Goal: Transaction & Acquisition: Book appointment/travel/reservation

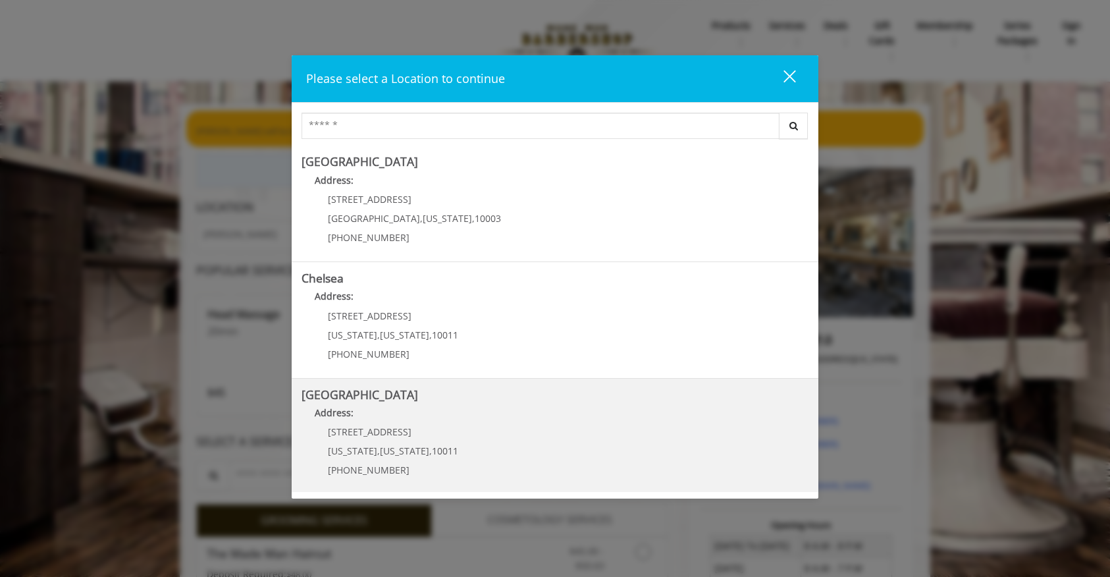
click at [408, 417] on Street "Address:" at bounding box center [554, 415] width 507 height 21
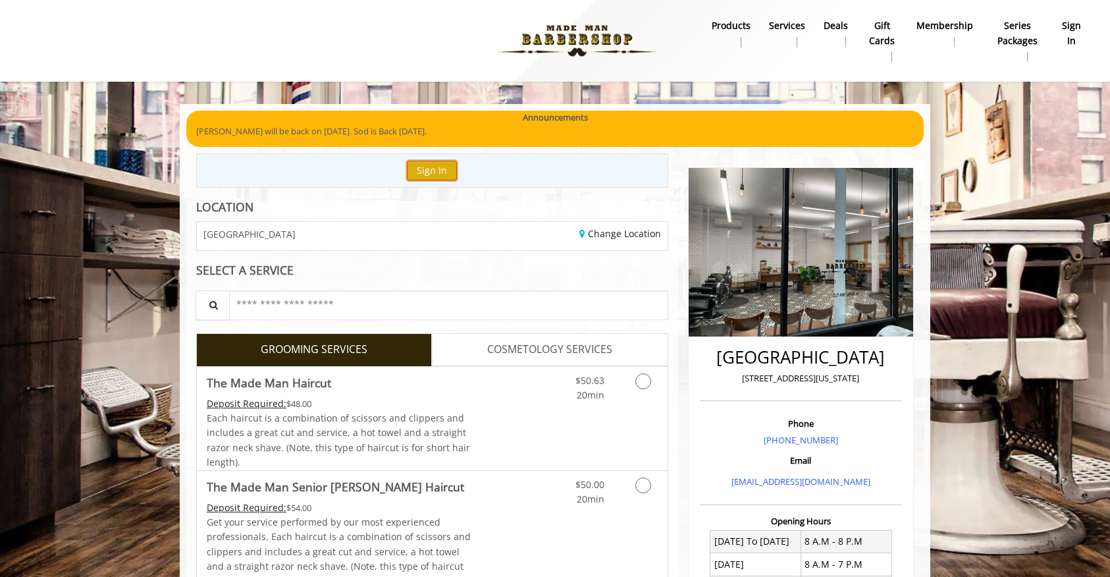
click at [424, 162] on button "Sign In" at bounding box center [432, 170] width 50 height 19
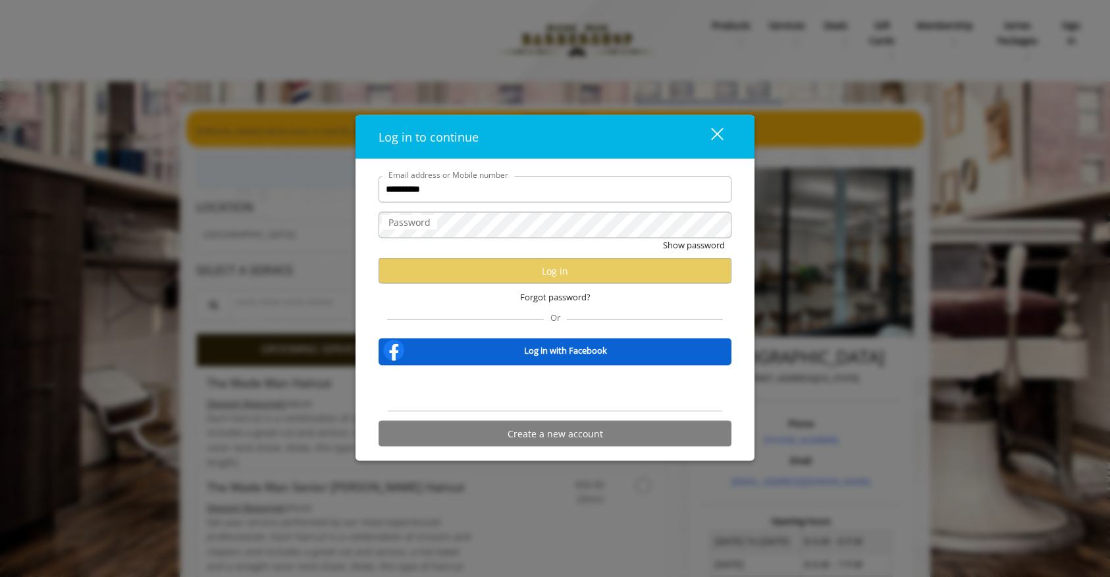
type input "**********"
click at [704, 394] on div at bounding box center [554, 388] width 353 height 26
click at [470, 187] on input "**********" at bounding box center [554, 189] width 353 height 26
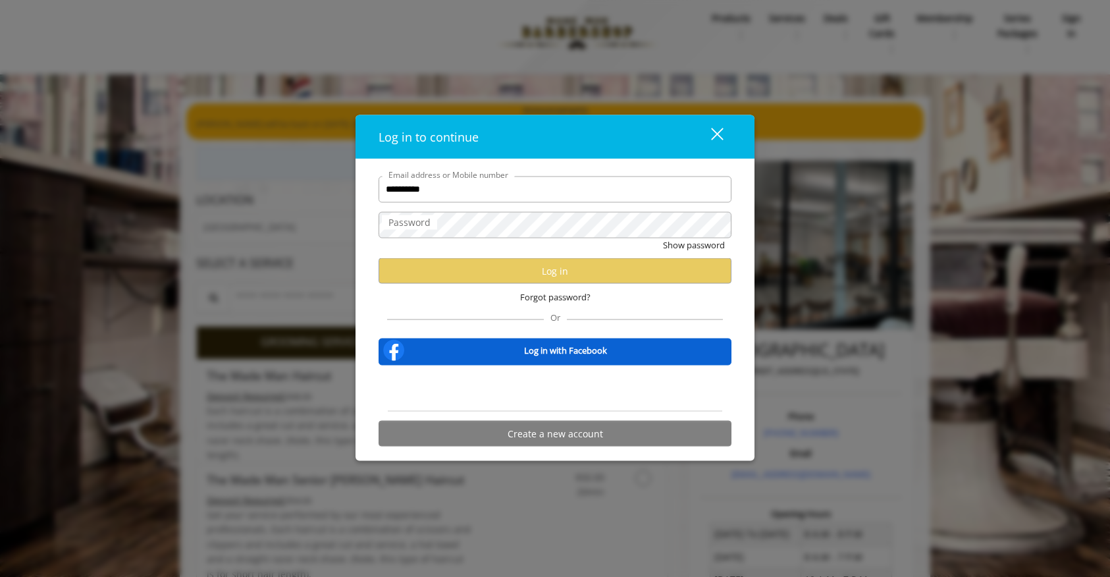
click at [716, 135] on div "close" at bounding box center [709, 136] width 26 height 20
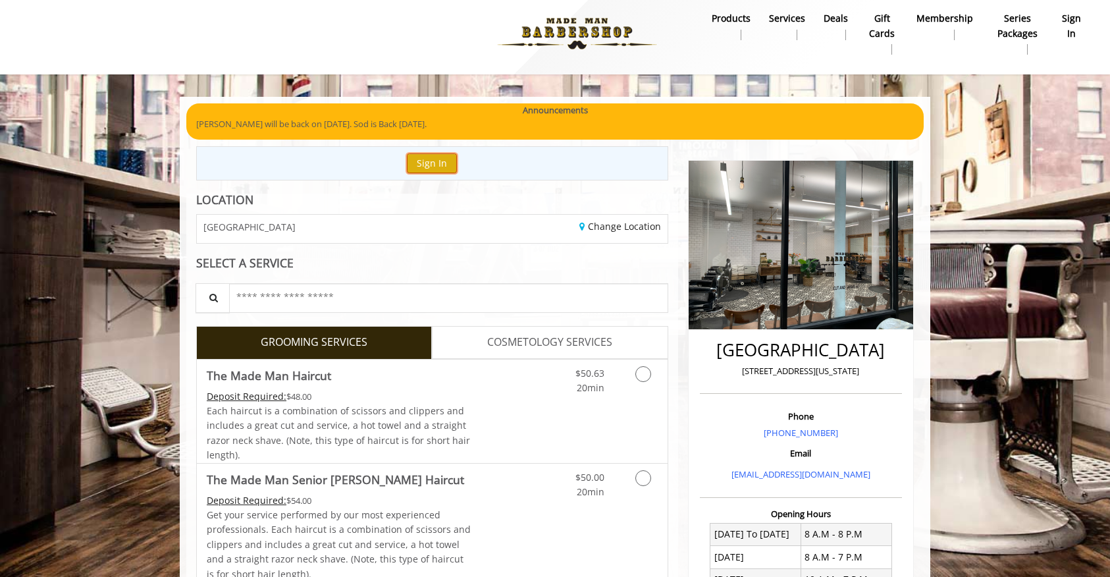
click at [424, 168] on button "Sign In" at bounding box center [432, 162] width 50 height 19
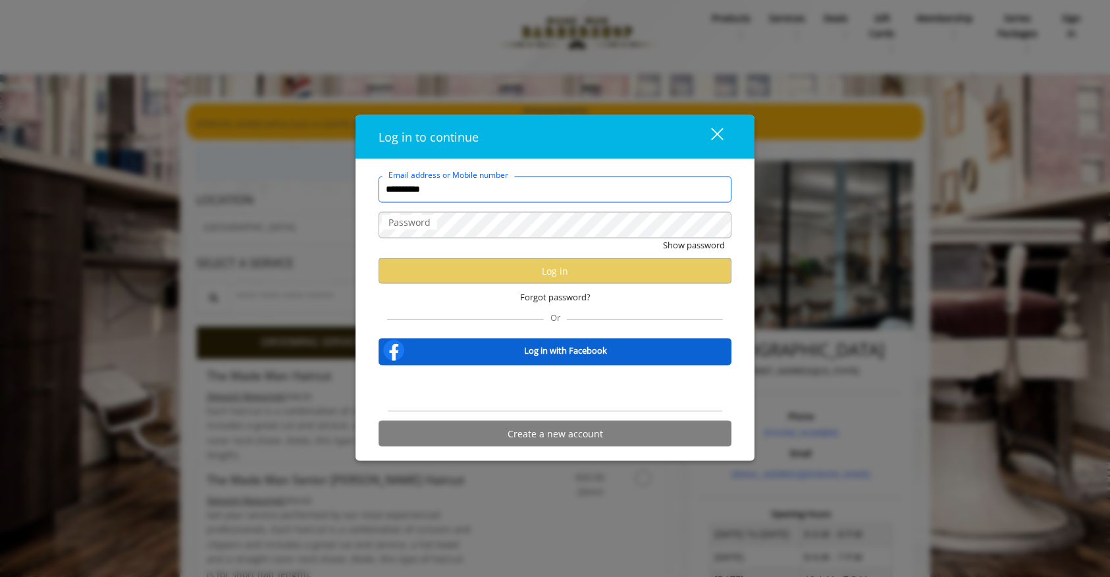
drag, startPoint x: 472, startPoint y: 193, endPoint x: 324, endPoint y: 183, distance: 147.7
click at [324, 183] on div "**********" at bounding box center [555, 288] width 1110 height 577
click at [446, 190] on input "Email address or Mobile number" at bounding box center [554, 189] width 353 height 26
type input "**********"
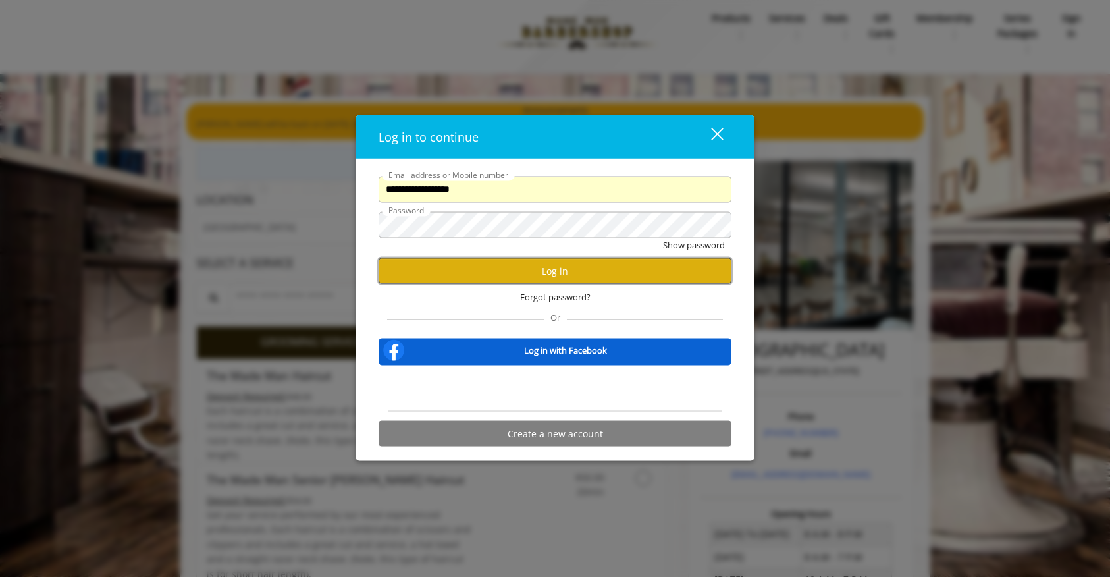
click at [561, 280] on button "Log in" at bounding box center [554, 271] width 353 height 26
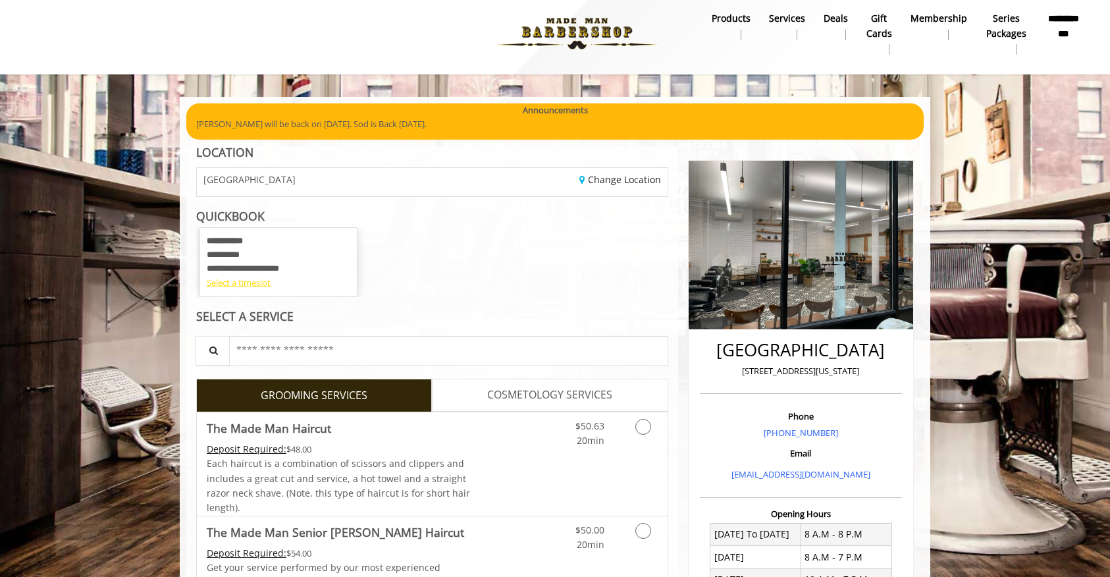
click at [255, 278] on div "Select a timeslot" at bounding box center [278, 283] width 143 height 14
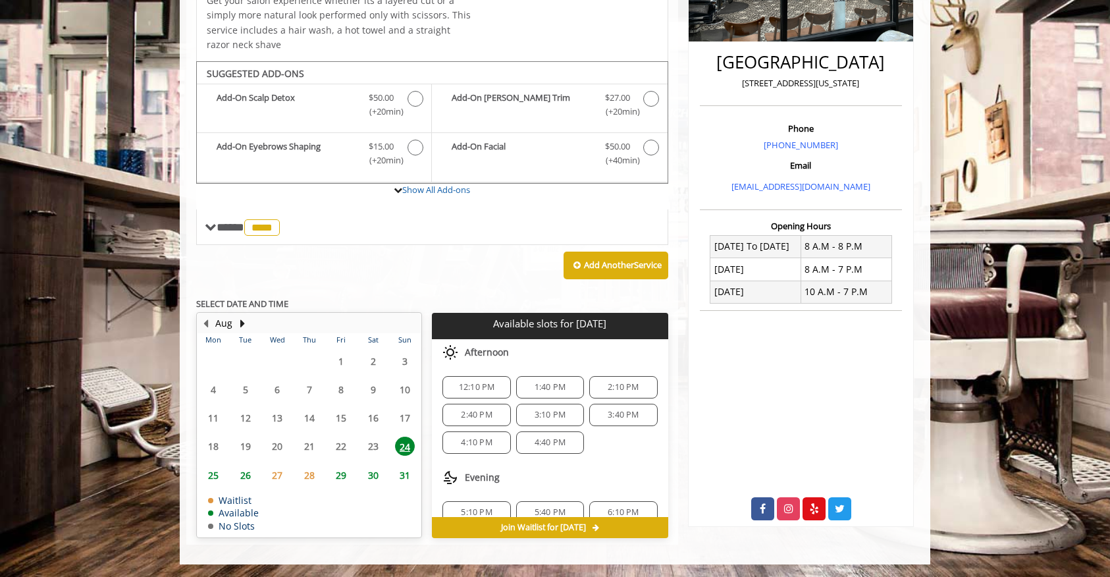
scroll to position [17, 0]
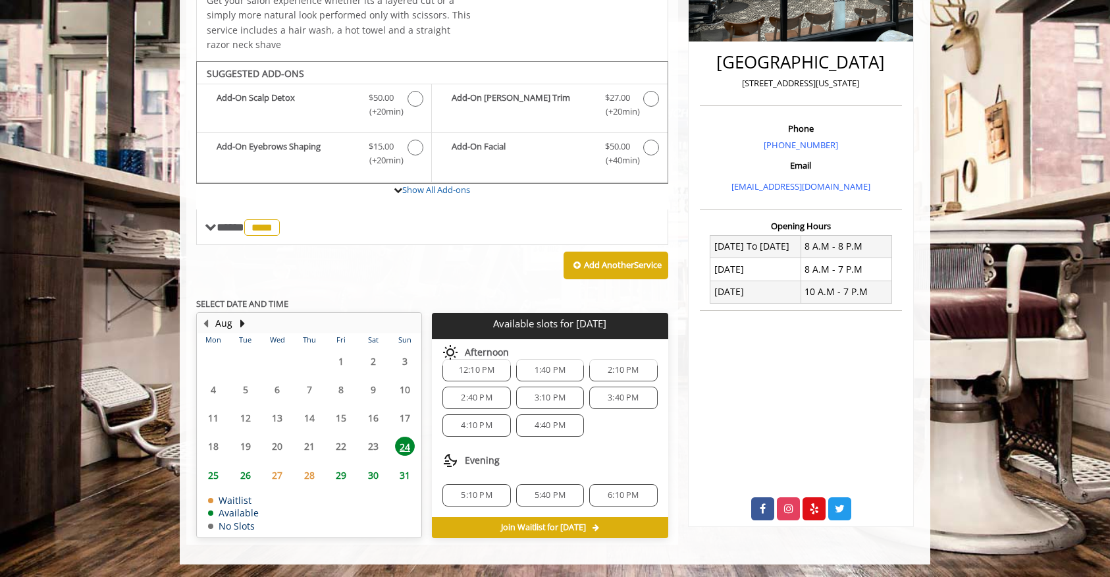
click at [220, 472] on span "25" at bounding box center [213, 474] width 20 height 19
click at [243, 471] on span "26" at bounding box center [246, 474] width 20 height 19
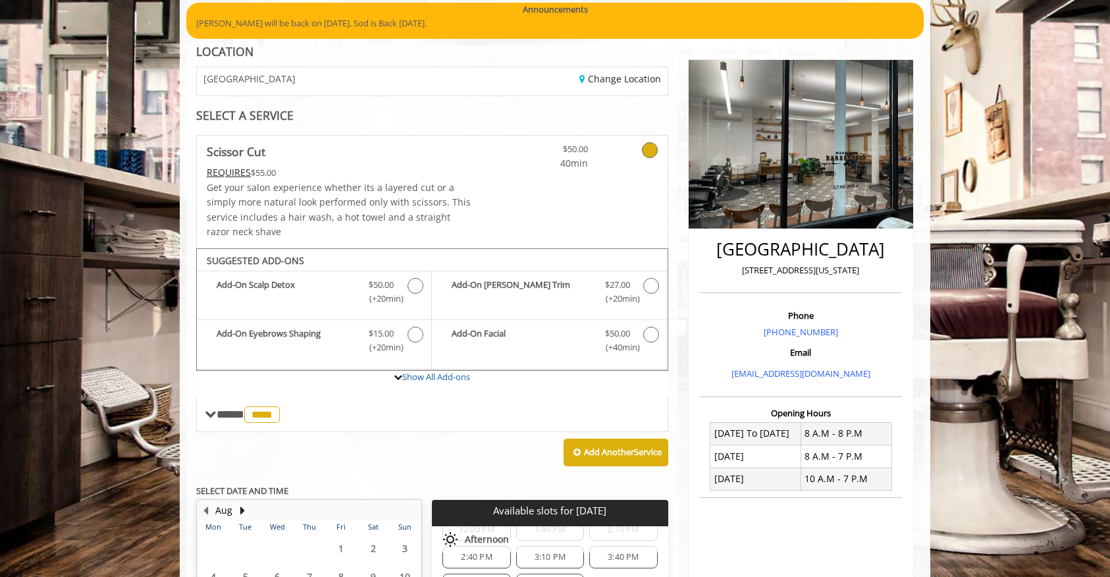
scroll to position [295, 0]
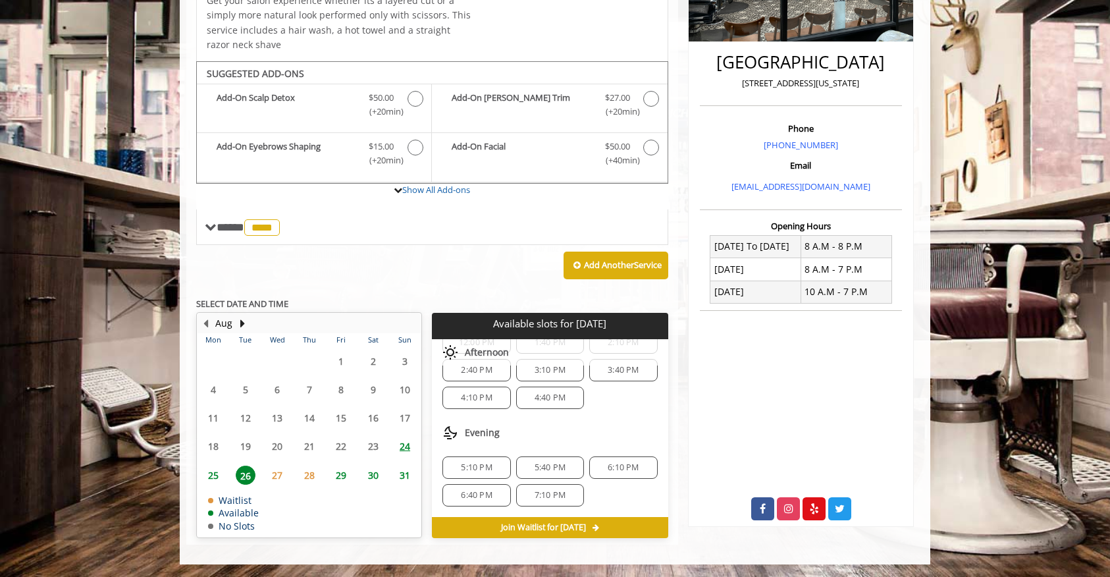
click at [214, 480] on span "25" at bounding box center [213, 474] width 20 height 19
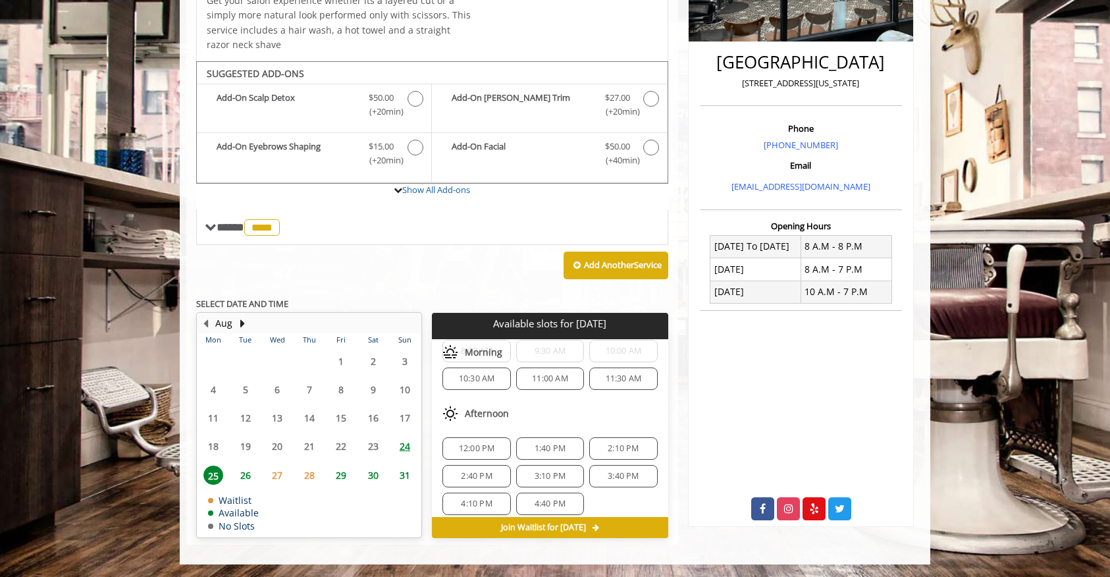
scroll to position [0, 0]
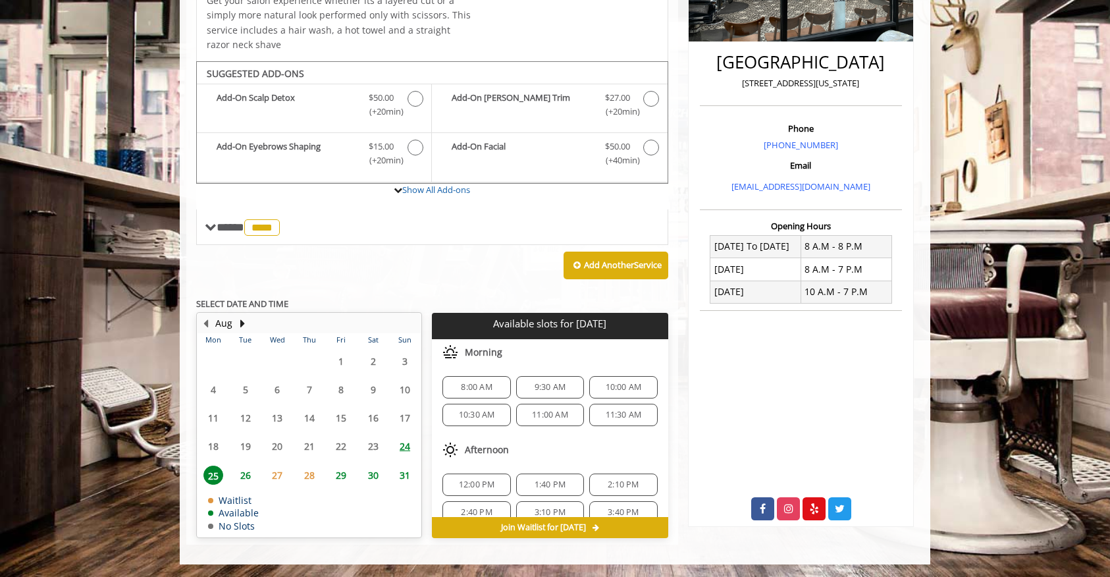
click at [401, 448] on span "24" at bounding box center [405, 445] width 20 height 19
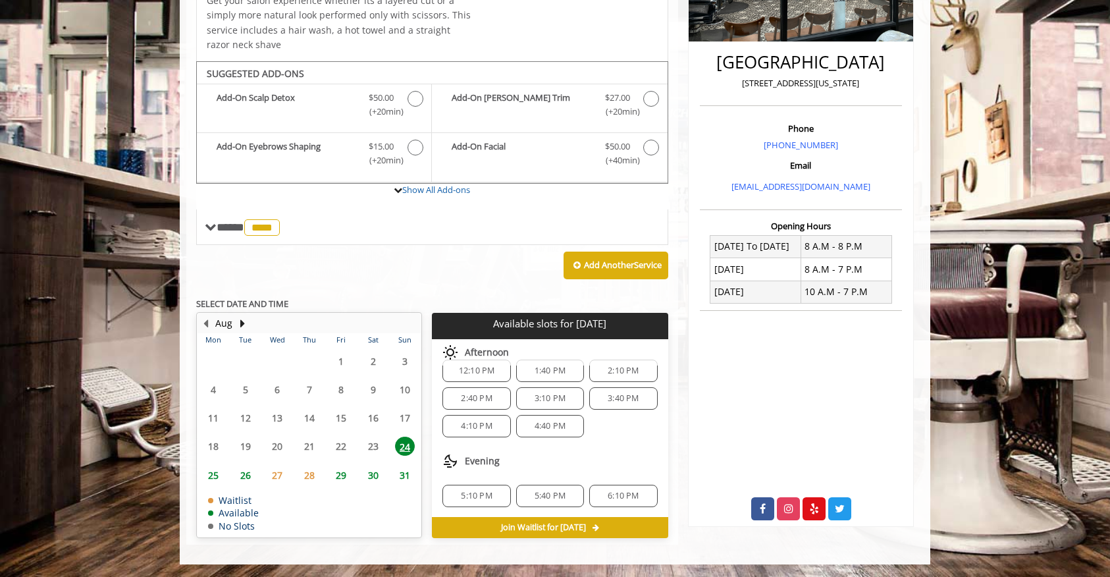
scroll to position [17, 0]
